Goal: Task Accomplishment & Management: Manage account settings

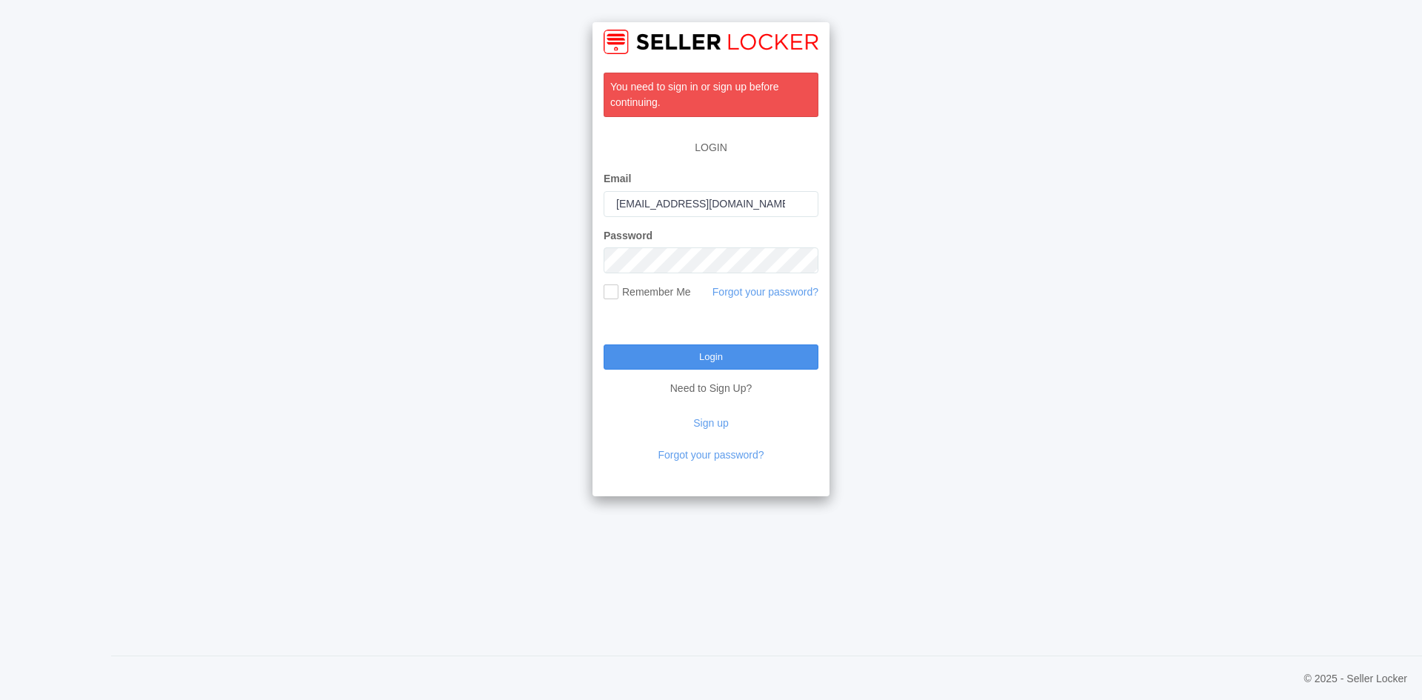
click at [706, 349] on input "Login" at bounding box center [711, 356] width 215 height 25
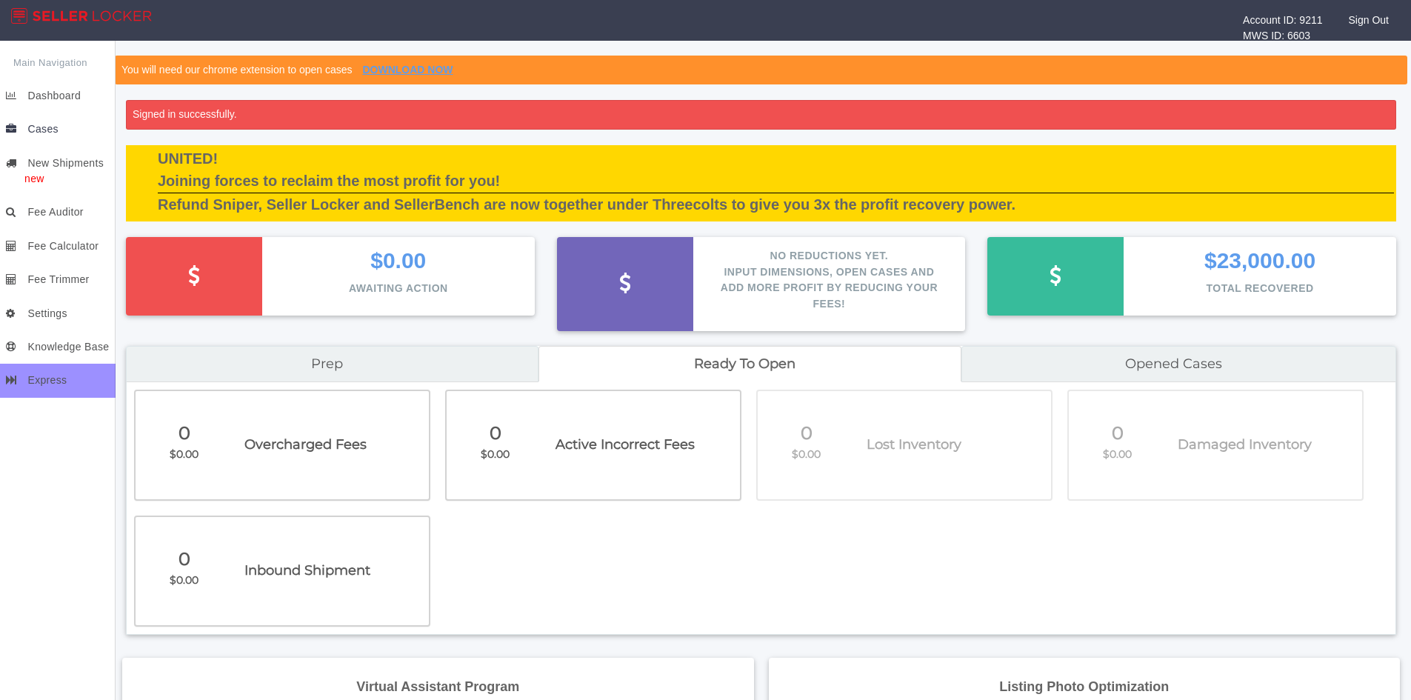
click at [40, 130] on span "Cases" at bounding box center [42, 129] width 30 height 12
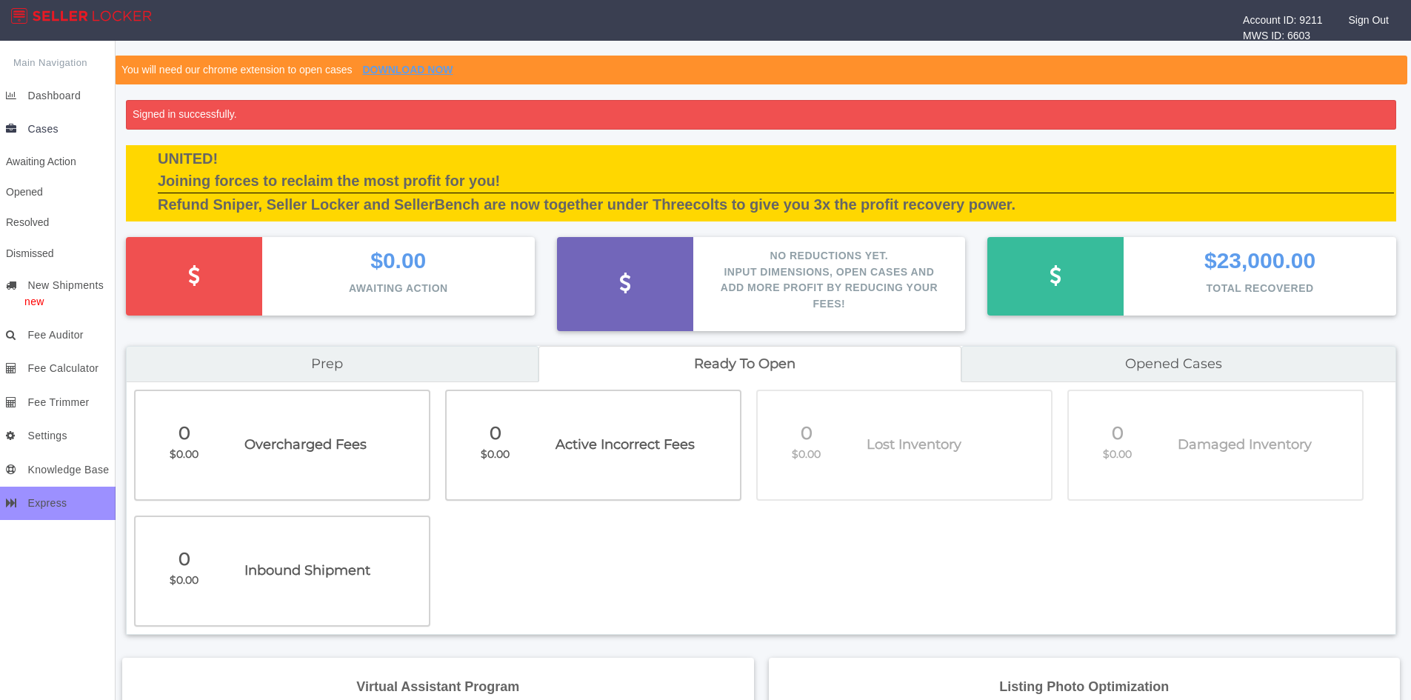
click at [37, 124] on span "Cases" at bounding box center [42, 129] width 30 height 12
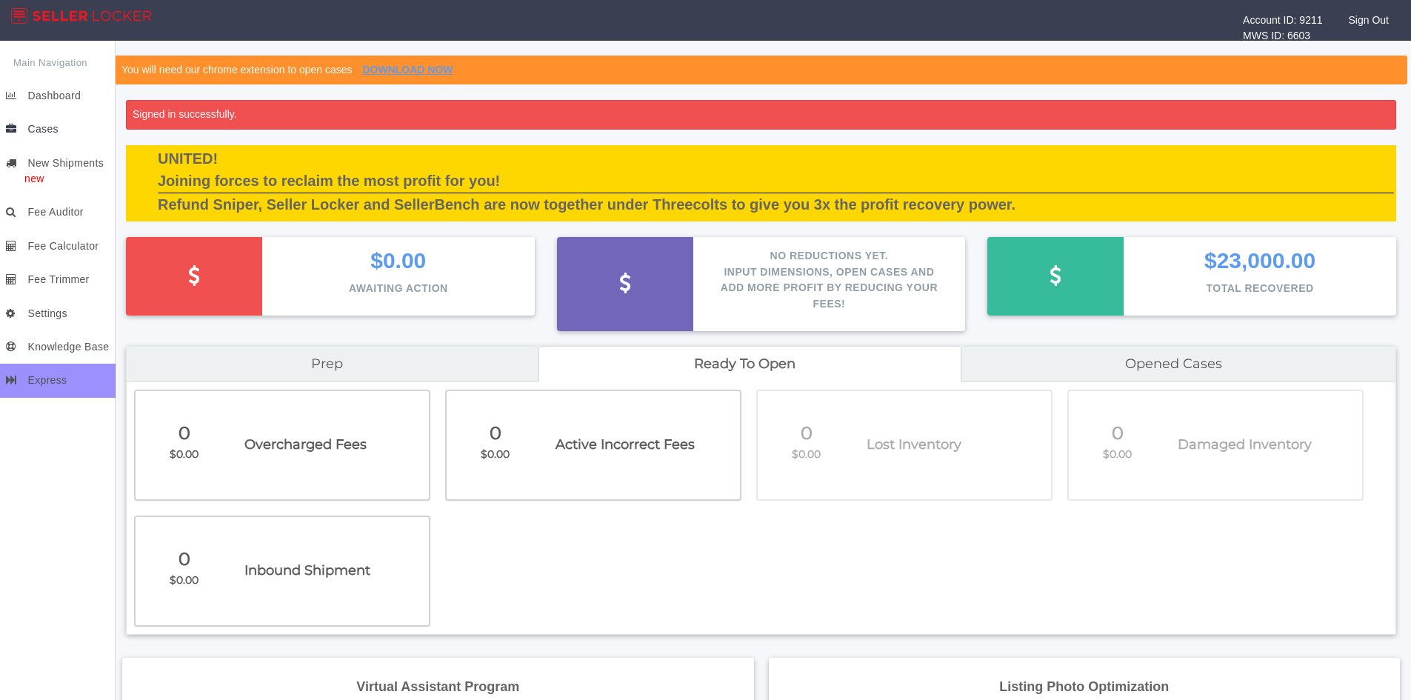
click at [43, 131] on span "Cases" at bounding box center [42, 129] width 30 height 12
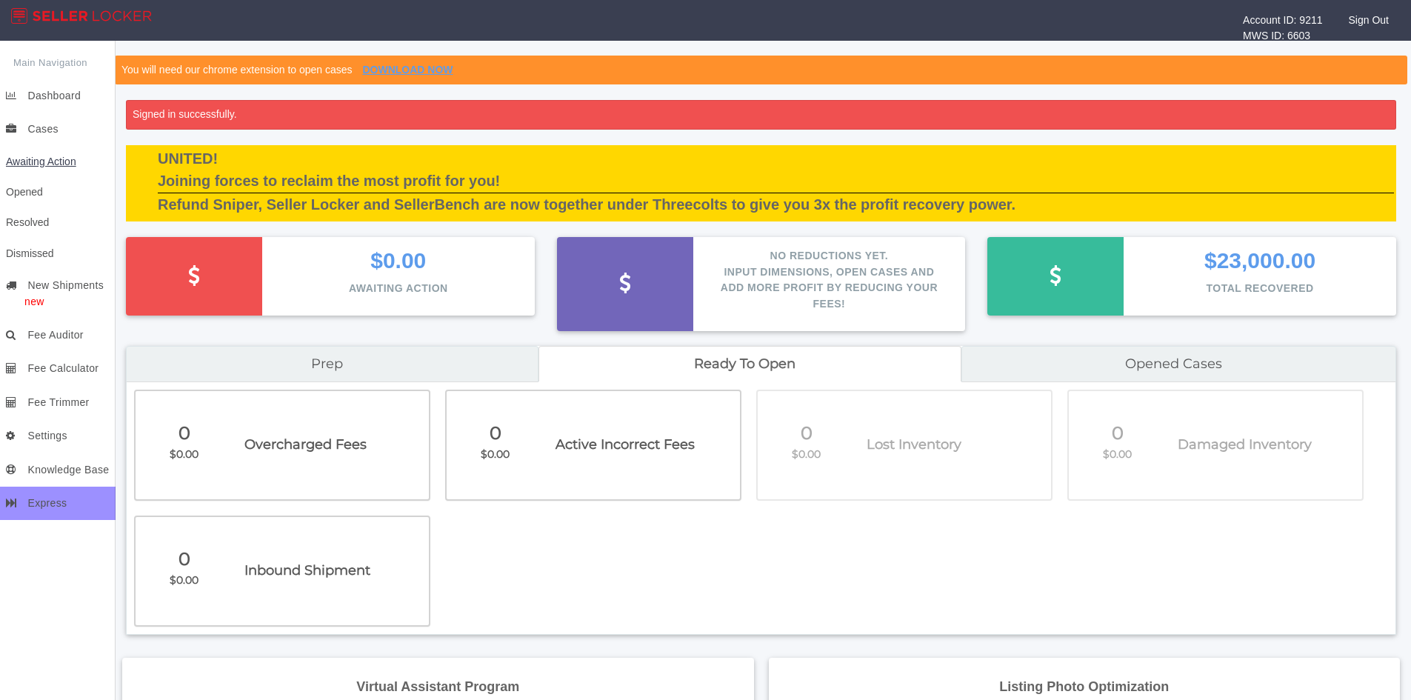
click at [41, 161] on span "Awaiting Action" at bounding box center [41, 162] width 70 height 12
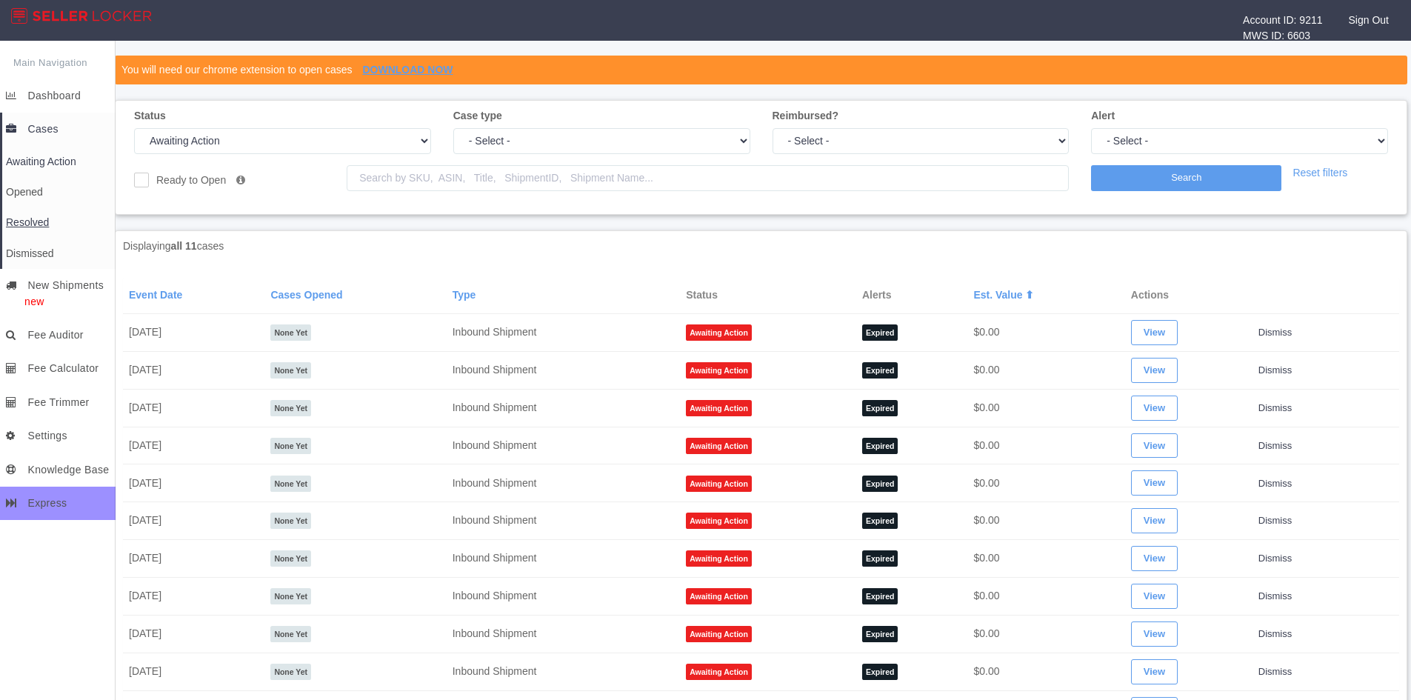
click at [23, 220] on span "Resolved" at bounding box center [27, 222] width 43 height 12
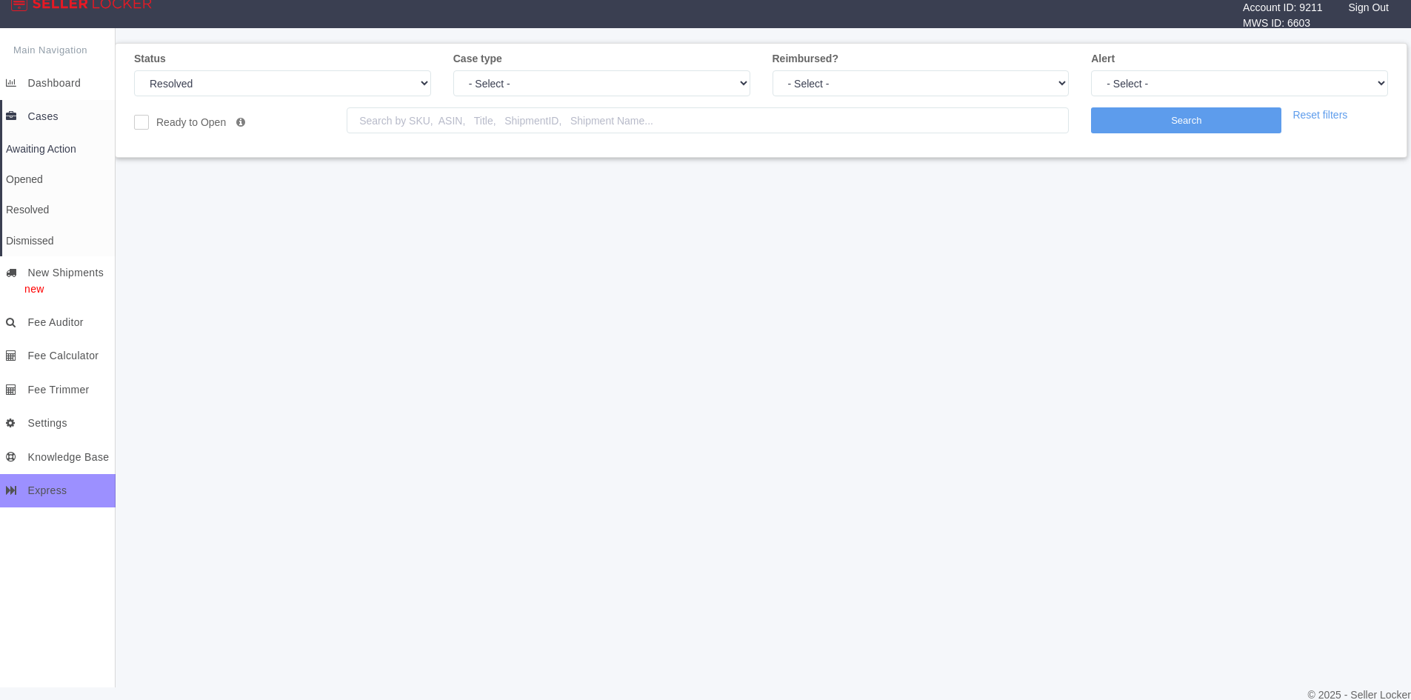
scroll to position [16, 0]
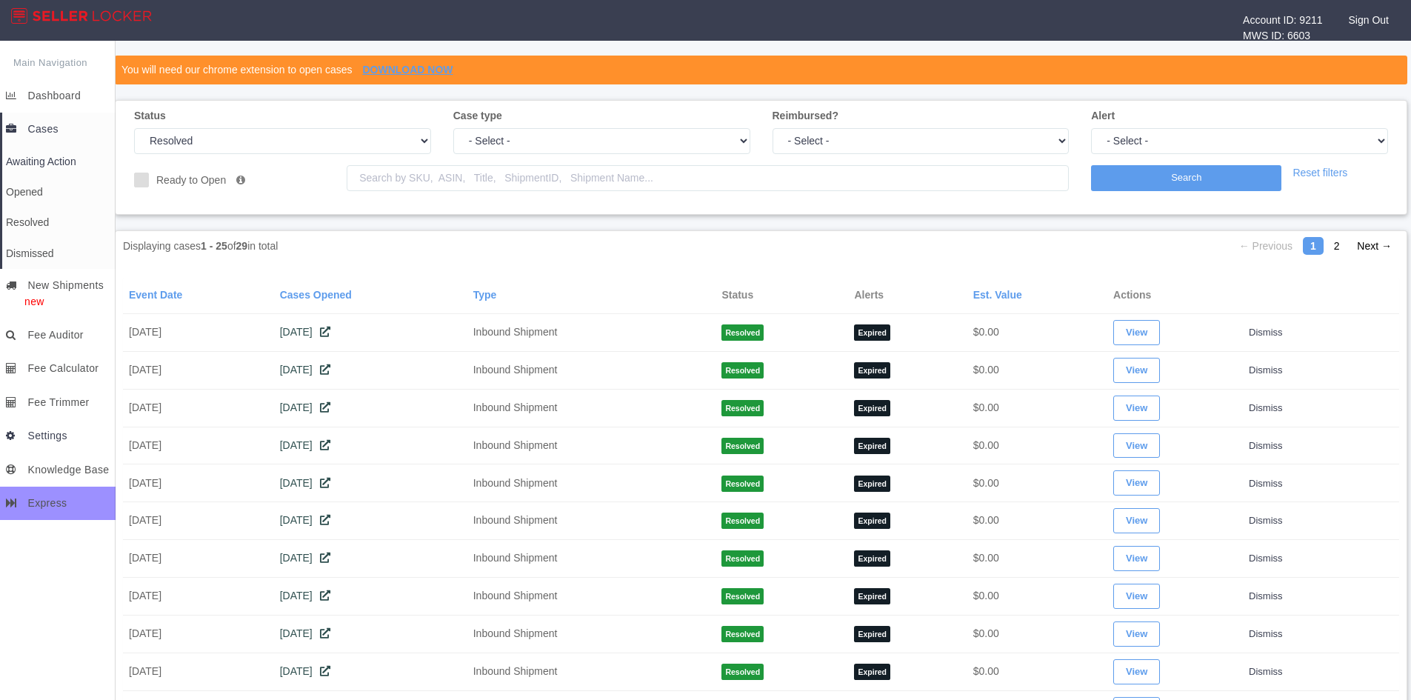
click at [39, 438] on span "Settings" at bounding box center [46, 436] width 39 height 12
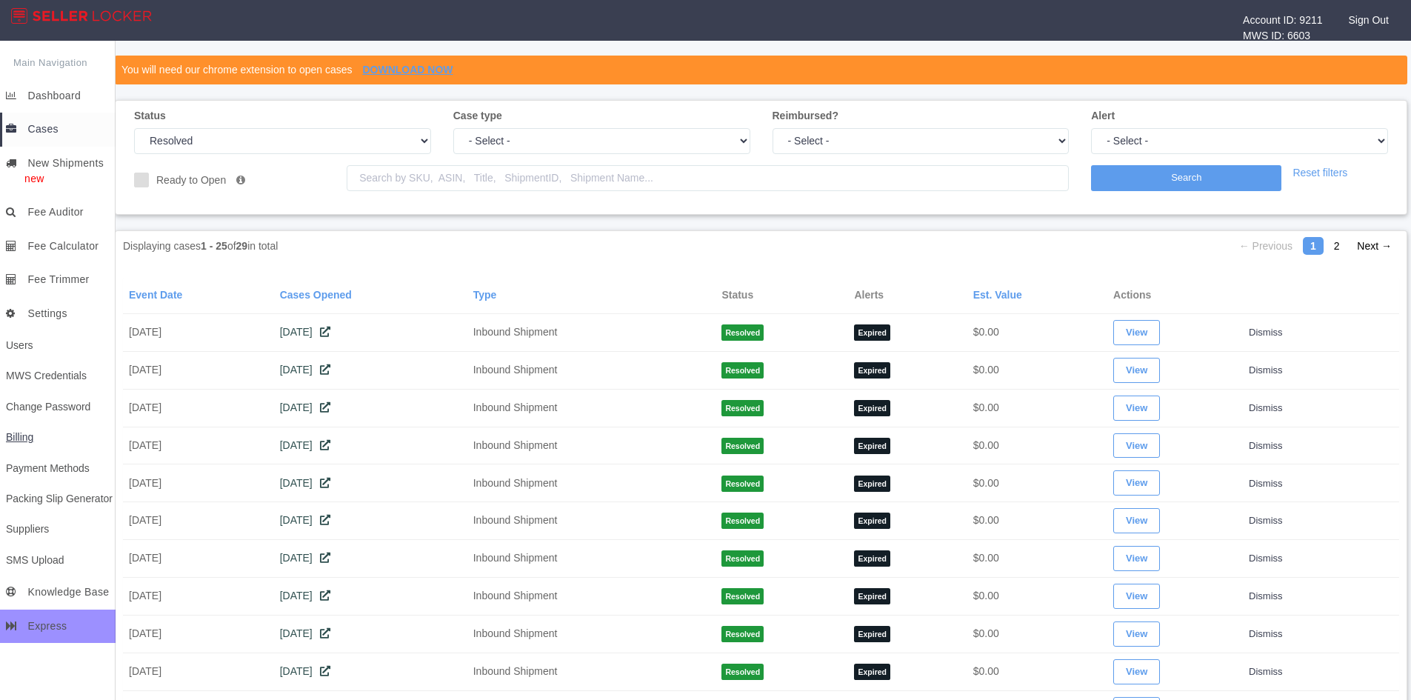
click at [13, 437] on span "Billing" at bounding box center [19, 437] width 27 height 12
